Goal: Transaction & Acquisition: Purchase product/service

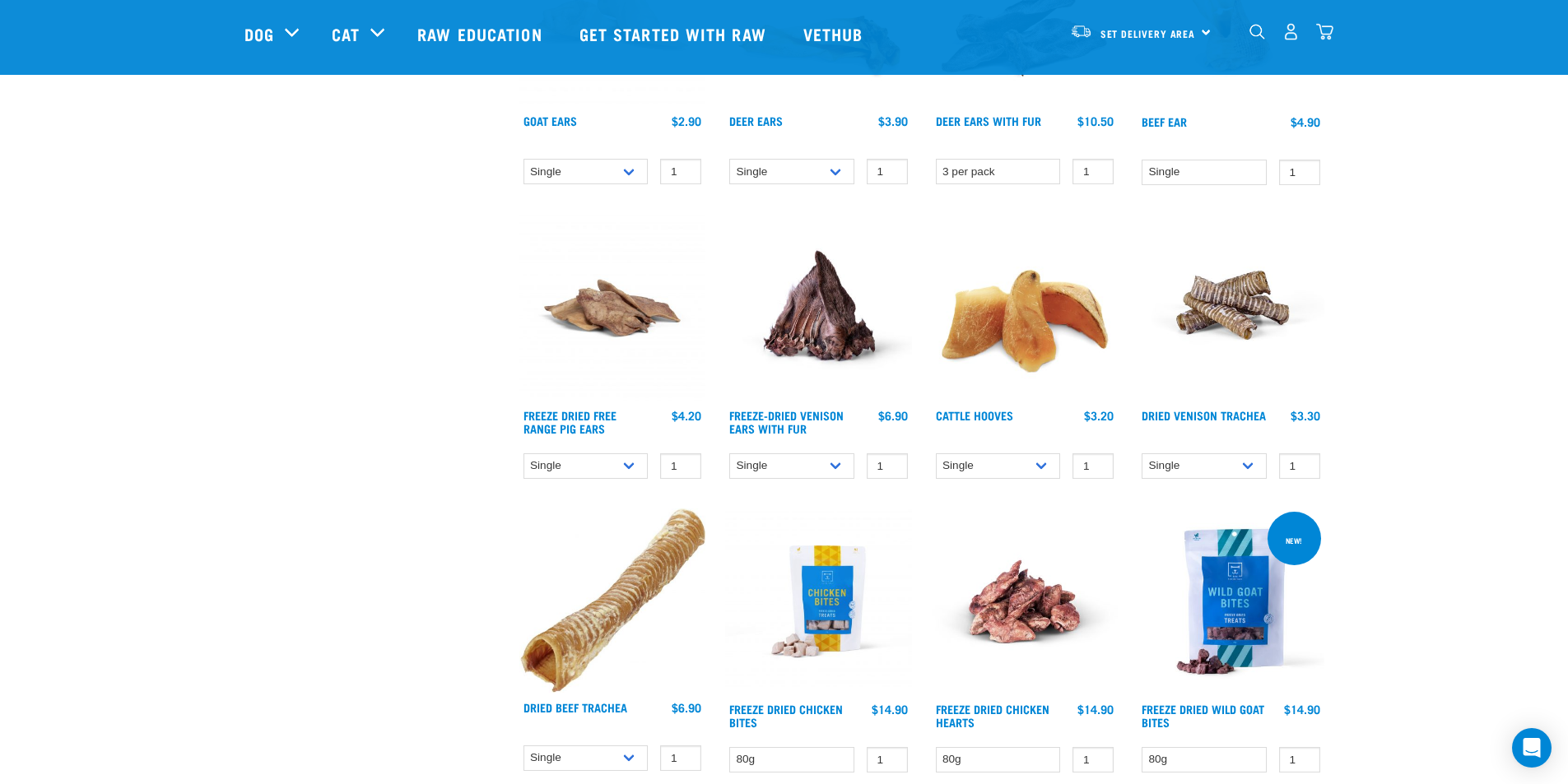
scroll to position [1507, 0]
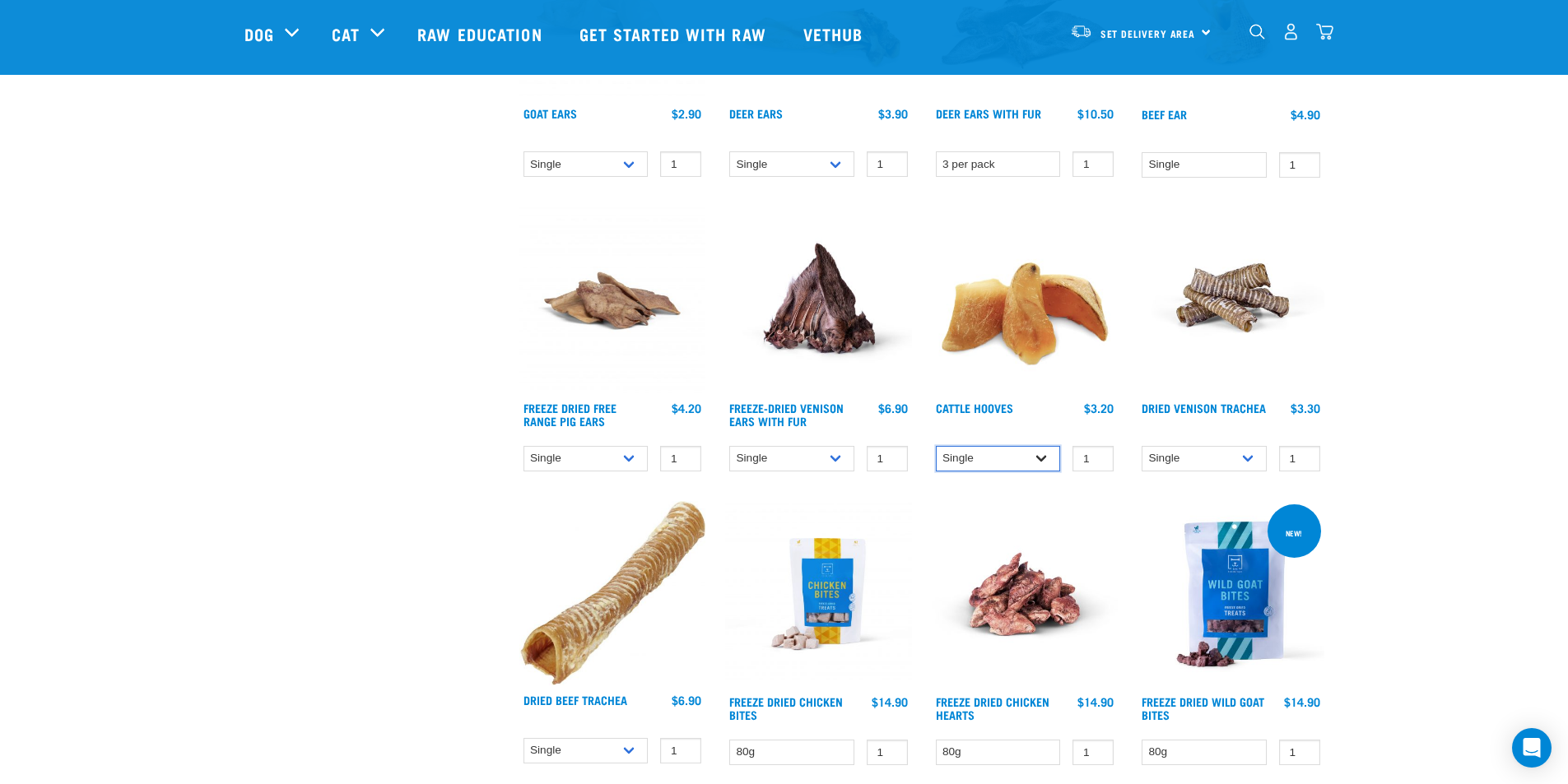
click at [1040, 459] on select "Single 10 per pack Bulk (30 pack)" at bounding box center [998, 458] width 125 height 25
select select "724"
click at [935, 446] on select "Single 10 per pack Bulk (30 pack)" at bounding box center [998, 458] width 125 height 25
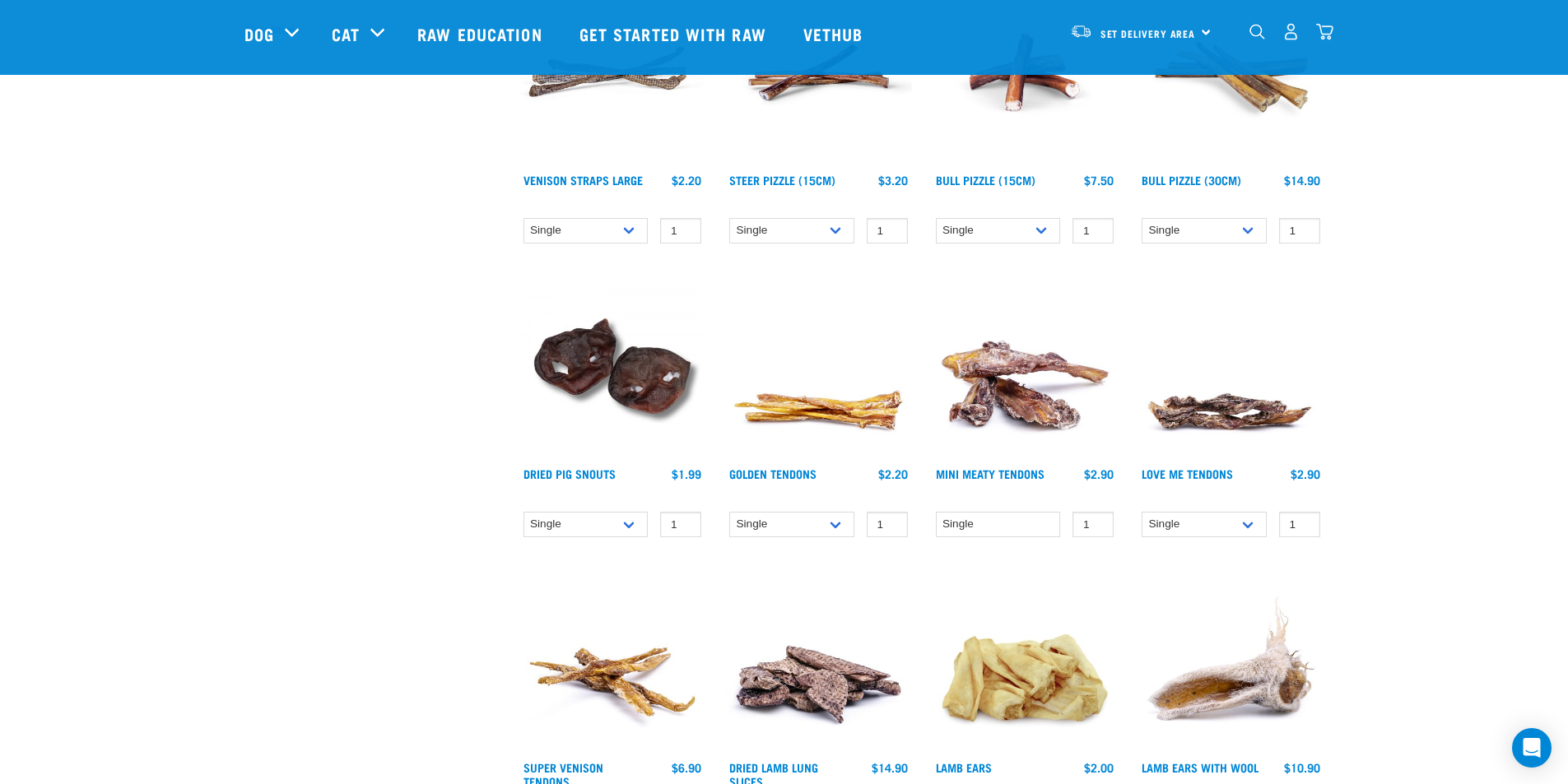
scroll to position [0, 0]
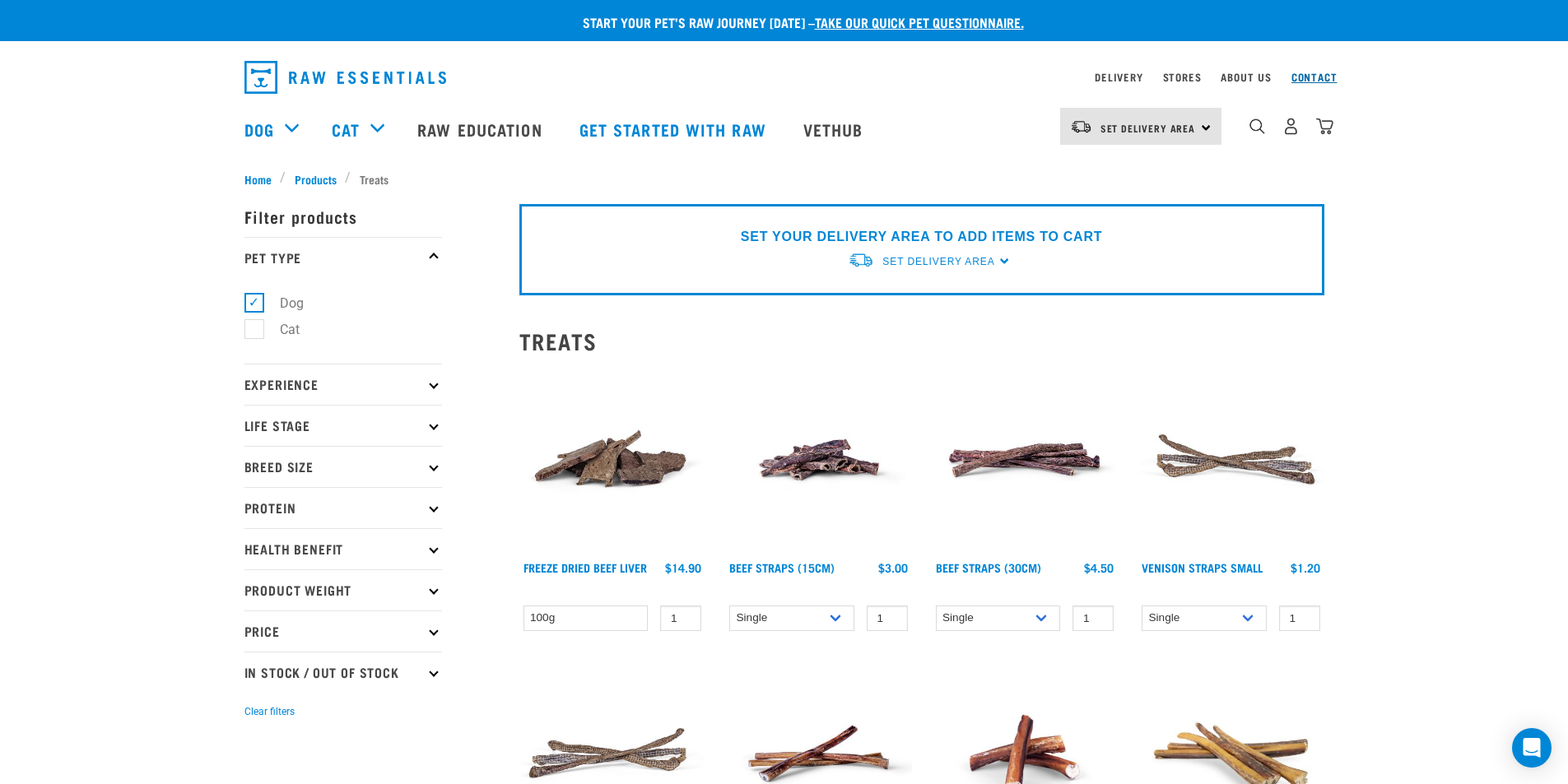
click at [1316, 78] on link "Contact" at bounding box center [1314, 77] width 46 height 6
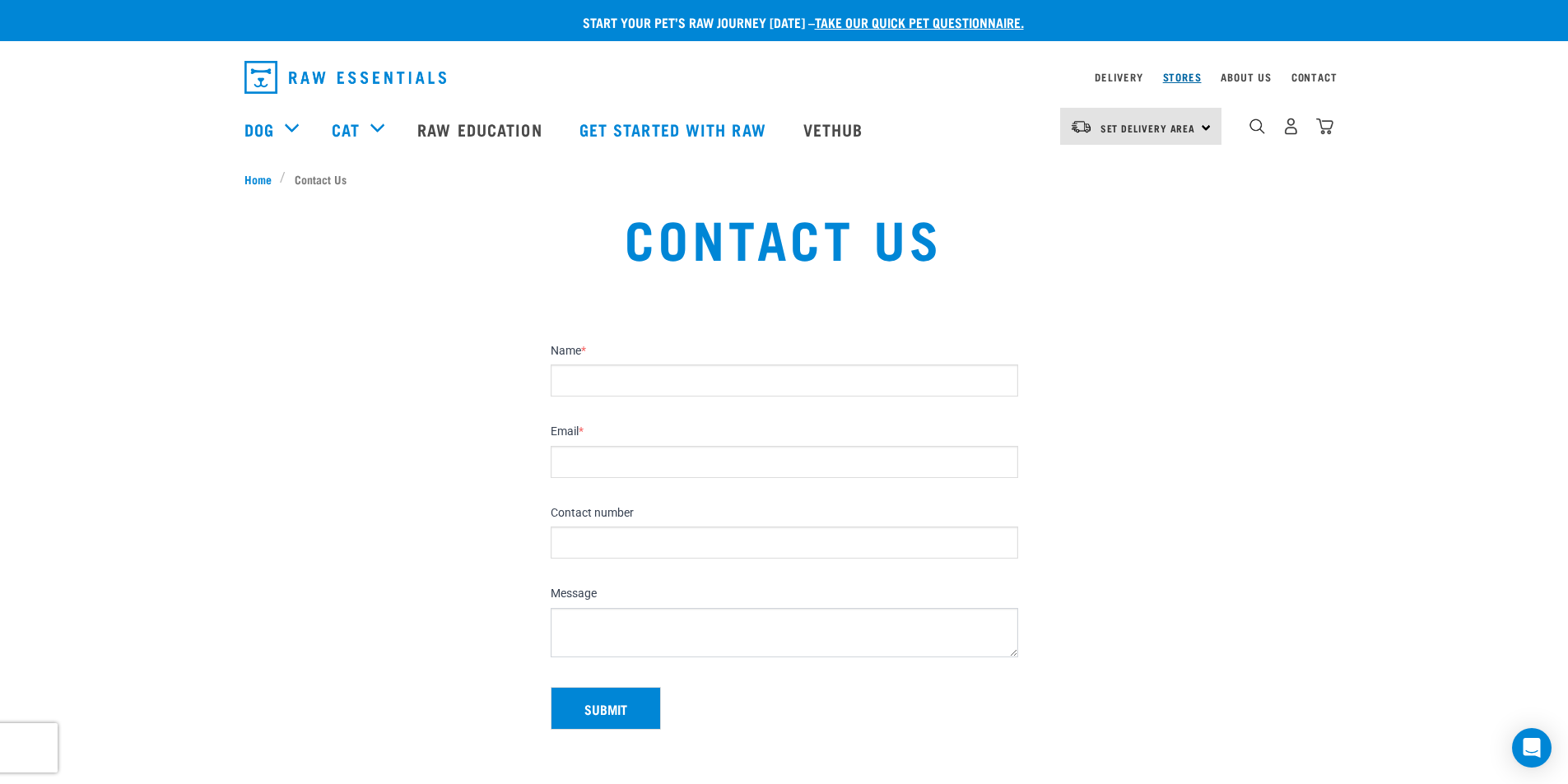
click at [1178, 79] on link "Stores" at bounding box center [1183, 77] width 39 height 6
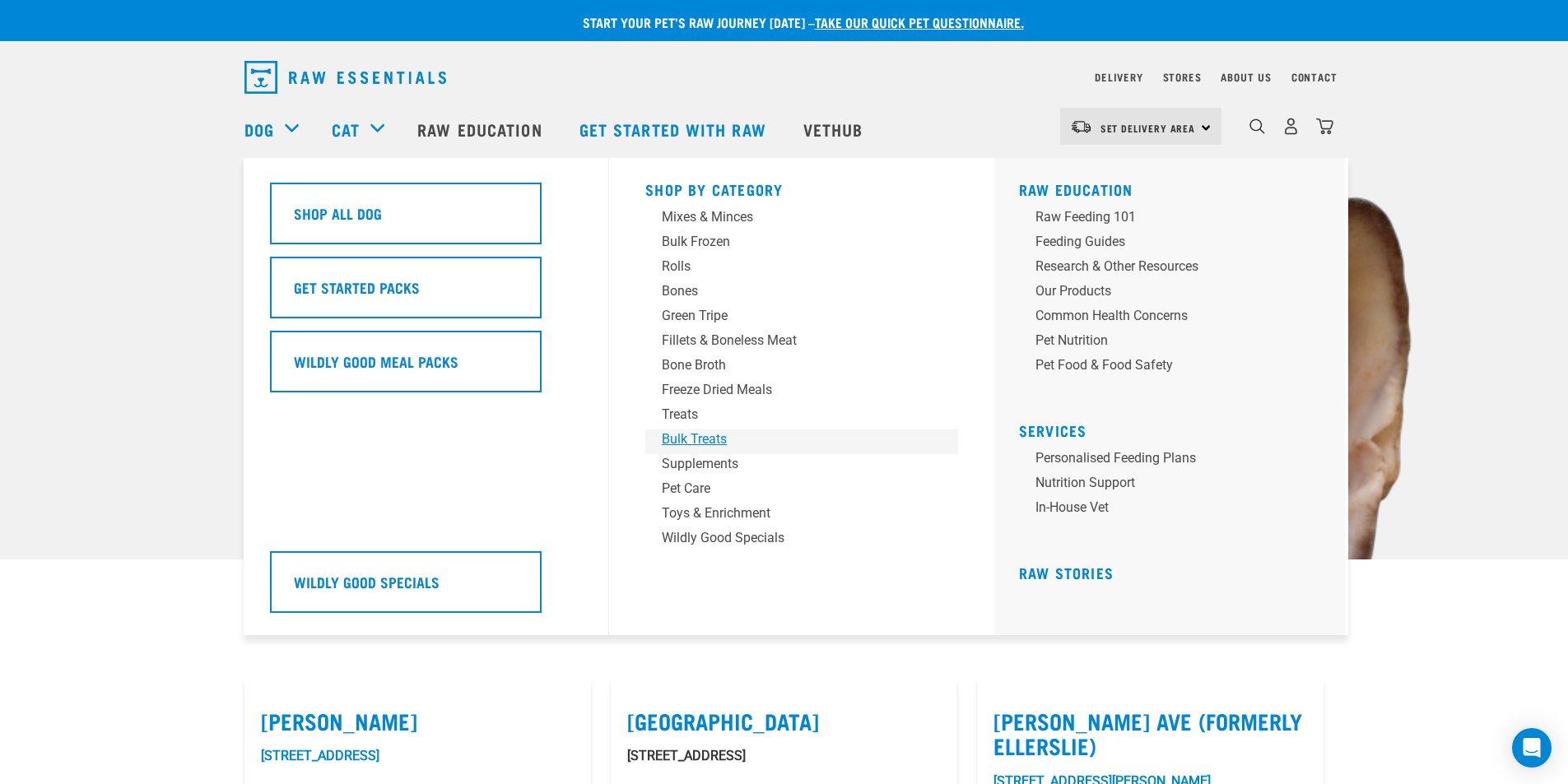
click at [676, 438] on div "Bulk Treats" at bounding box center [789, 439] width 256 height 20
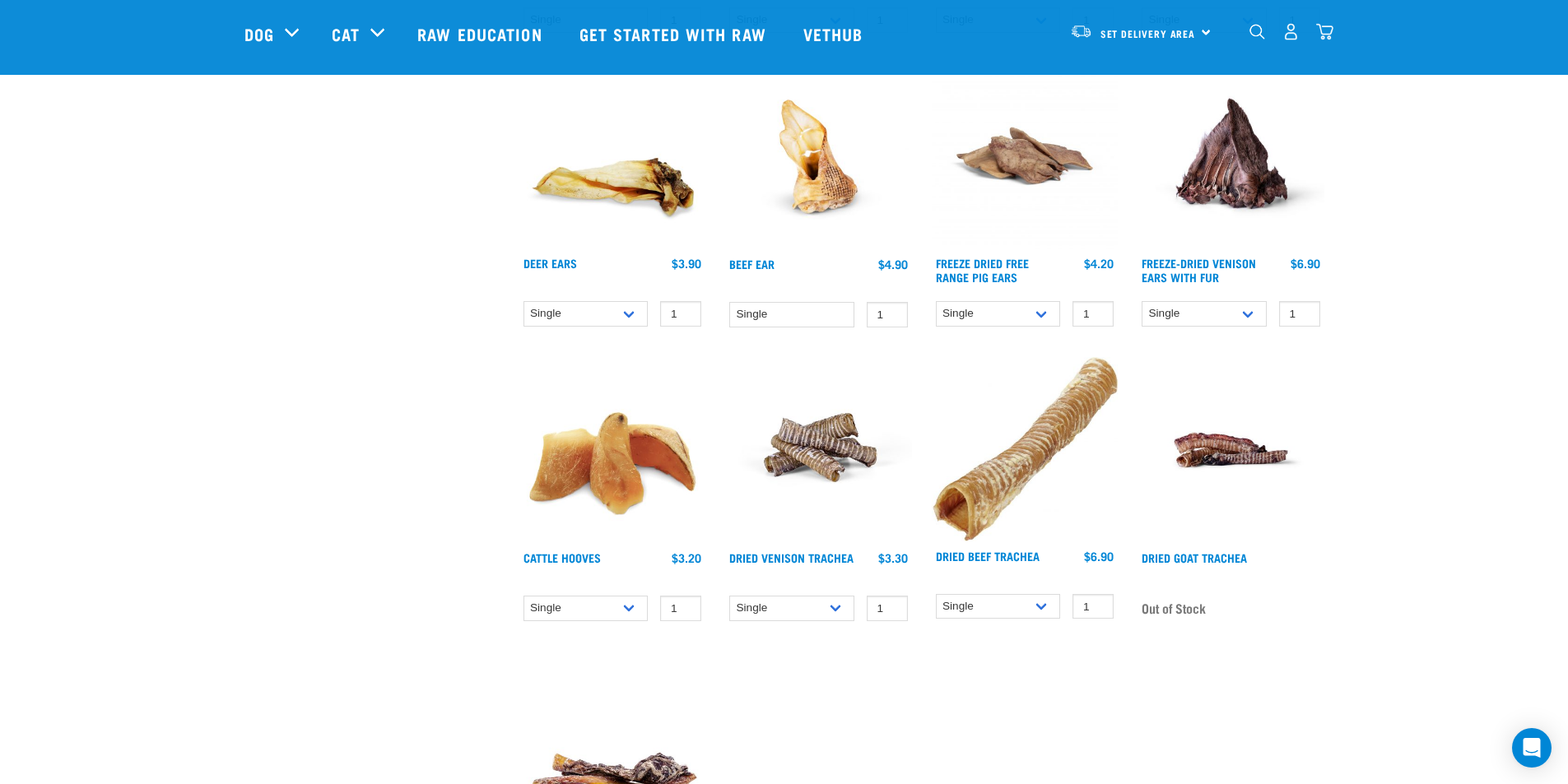
scroll to position [1069, 0]
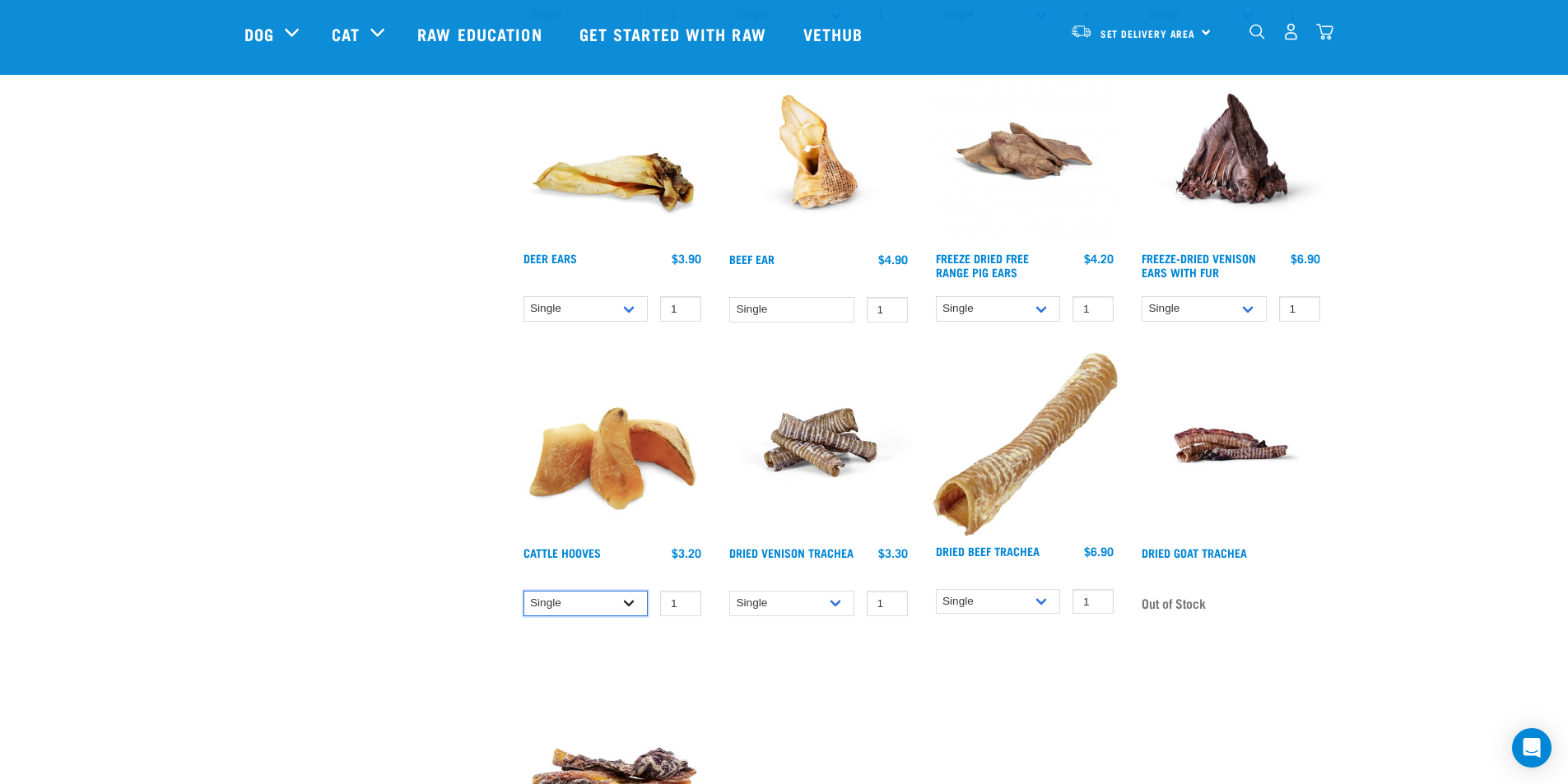
click at [627, 603] on select "Single 10 per pack Bulk (30 pack)" at bounding box center [586, 603] width 125 height 25
click at [523, 590] on select "Single 10 per pack Bulk (30 pack)" at bounding box center [586, 603] width 125 height 25
click at [632, 609] on select "Single 10 per pack Bulk (30 pack)" at bounding box center [586, 603] width 125 height 25
click at [523, 590] on select "Single 10 per pack Bulk (30 pack)" at bounding box center [586, 603] width 125 height 25
click at [629, 607] on select "Single 10 per pack Bulk (30 pack)" at bounding box center [586, 603] width 125 height 25
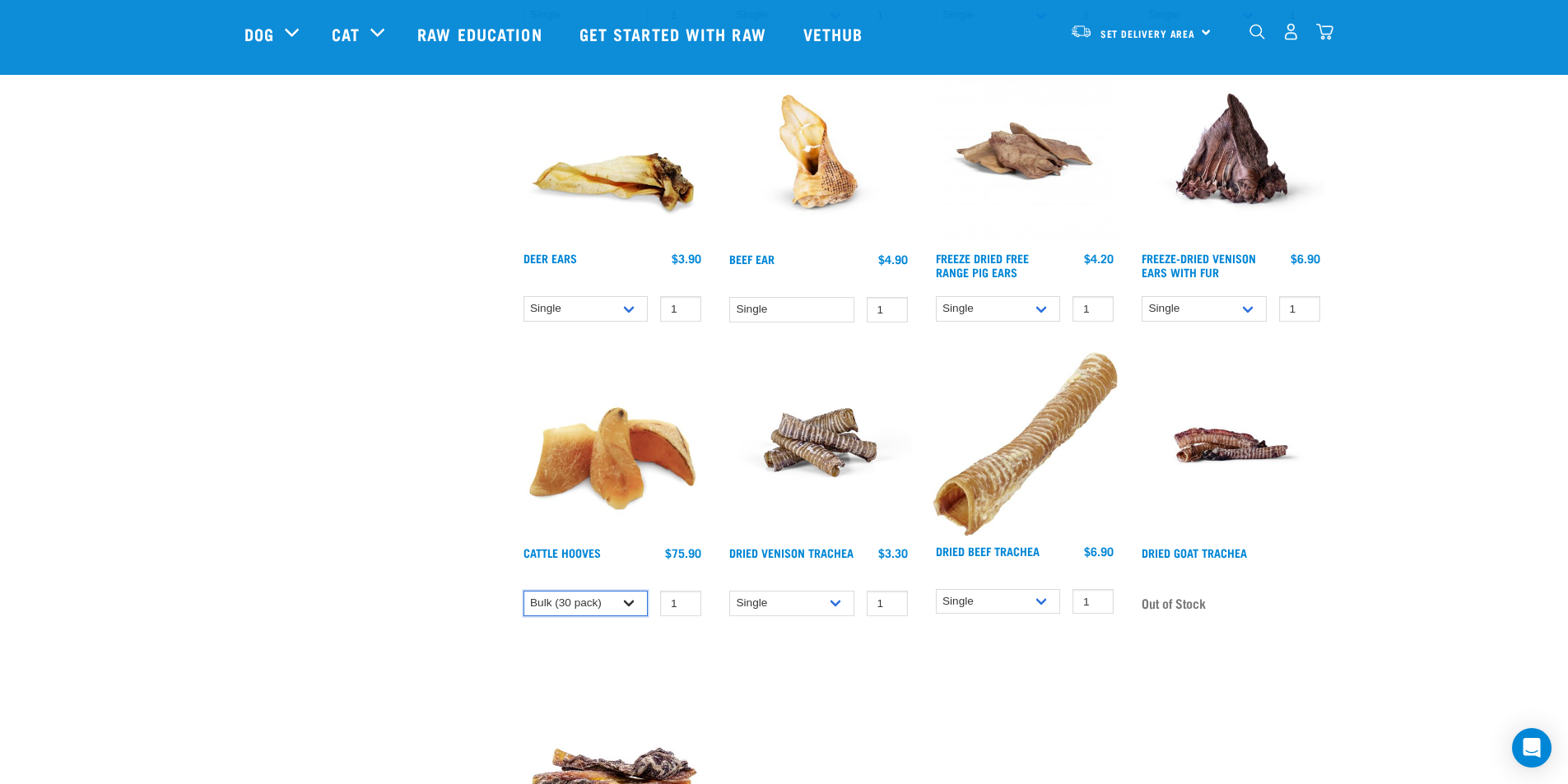
select select "724"
click at [523, 590] on select "Single 10 per pack Bulk (30 pack)" at bounding box center [586, 603] width 125 height 25
